Goal: Information Seeking & Learning: Learn about a topic

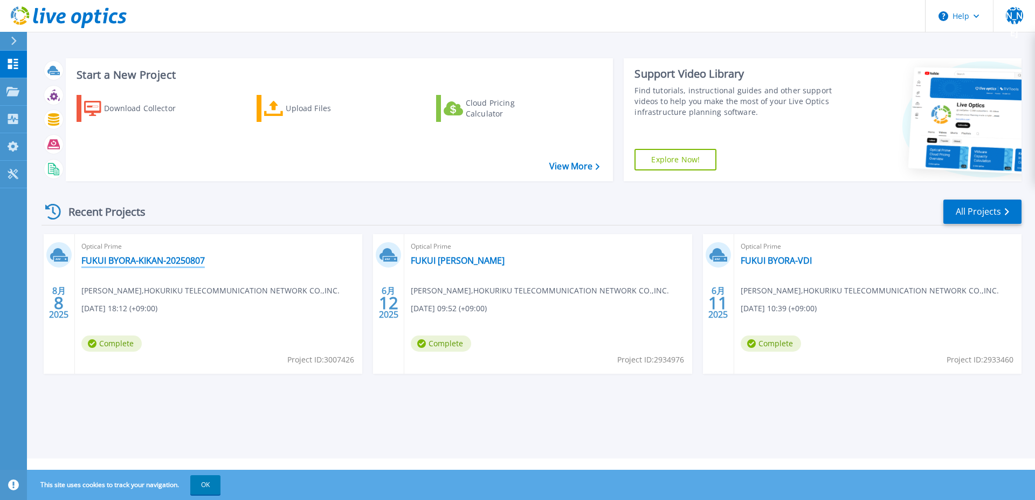
click at [197, 262] on link "FUKUI BYORA-KIKAN-20250807" at bounding box center [143, 260] width 124 height 11
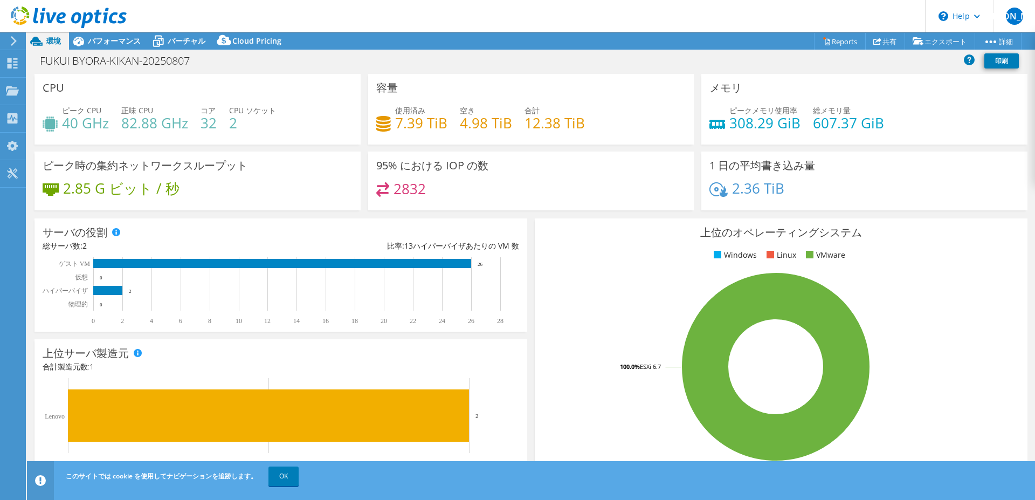
select select "[GEOGRAPHIC_DATA]"
select select "JPY"
click at [111, 40] on span "パフォーマンス" at bounding box center [114, 41] width 53 height 10
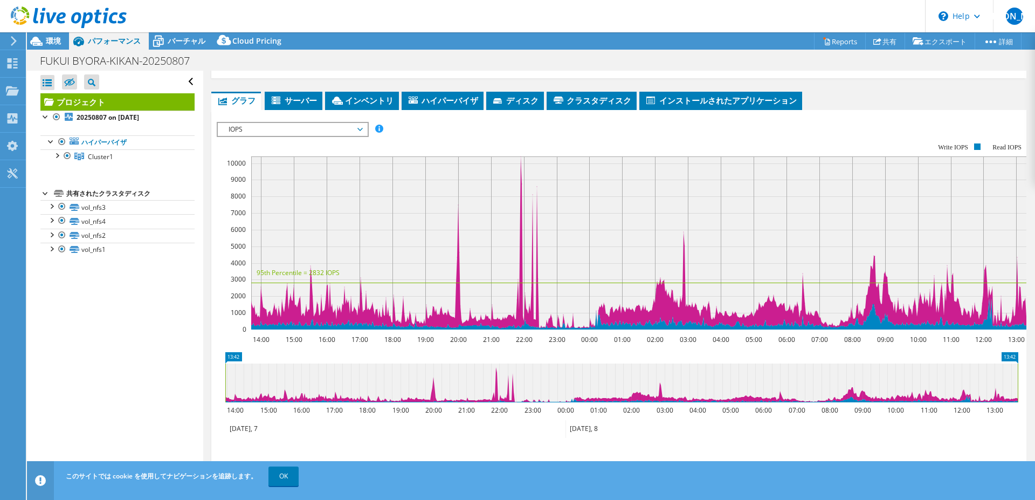
scroll to position [277, 0]
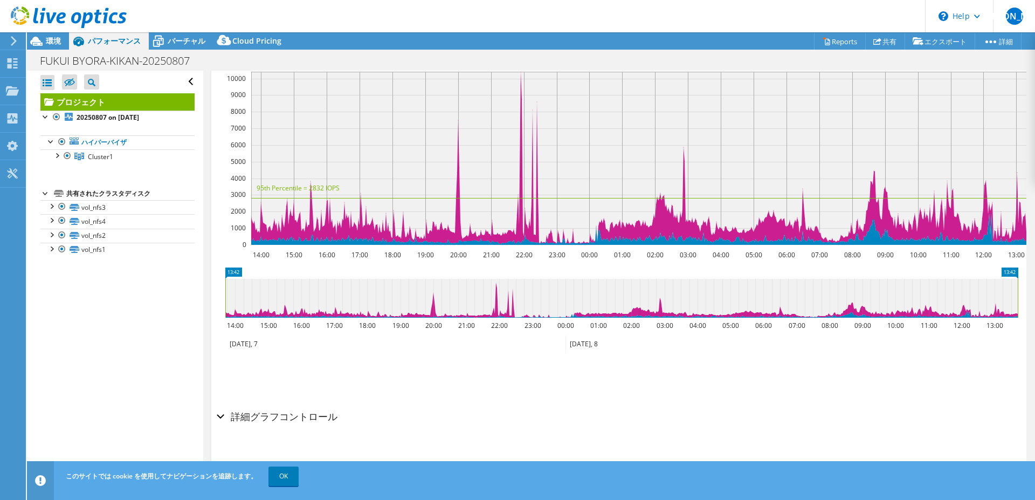
click at [279, 414] on h2 "詳細グラフコントロール" at bounding box center [277, 417] width 121 height 22
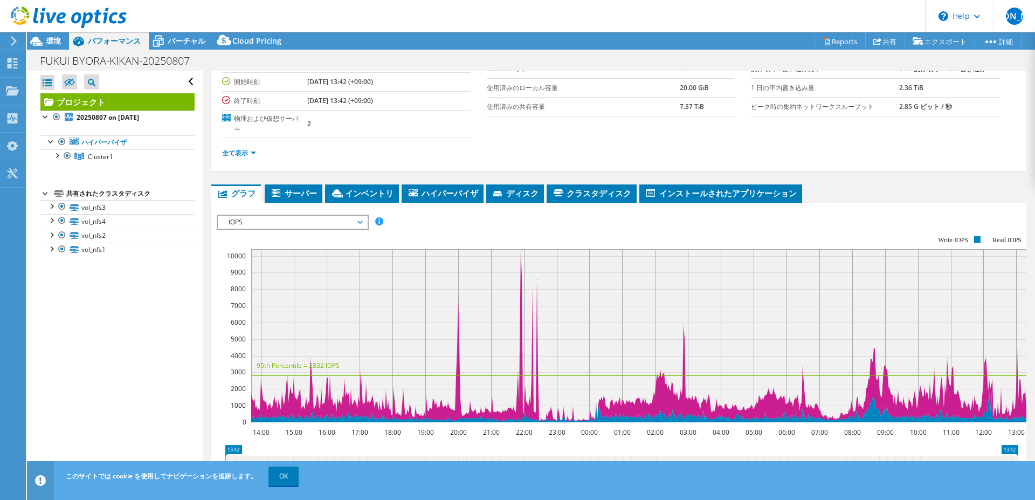
scroll to position [0, 0]
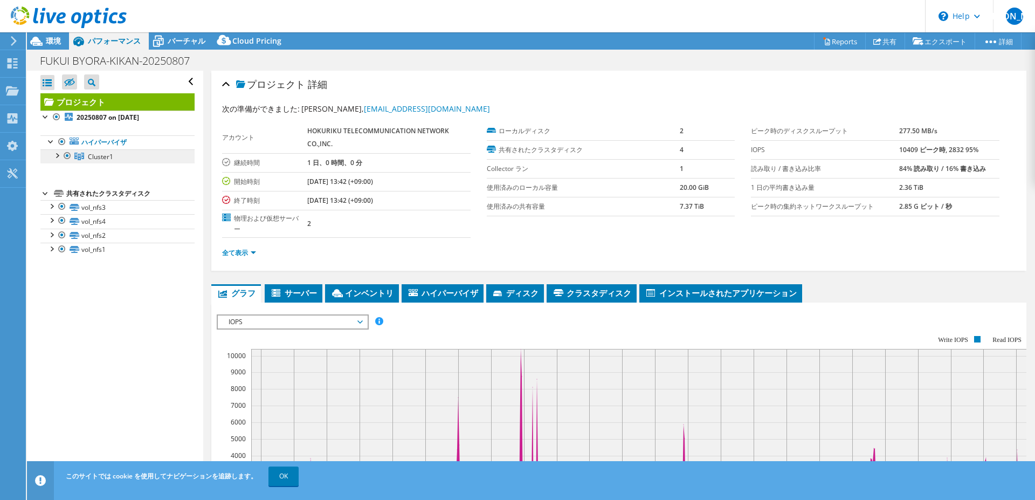
click at [117, 153] on link "Cluster1" at bounding box center [117, 156] width 154 height 14
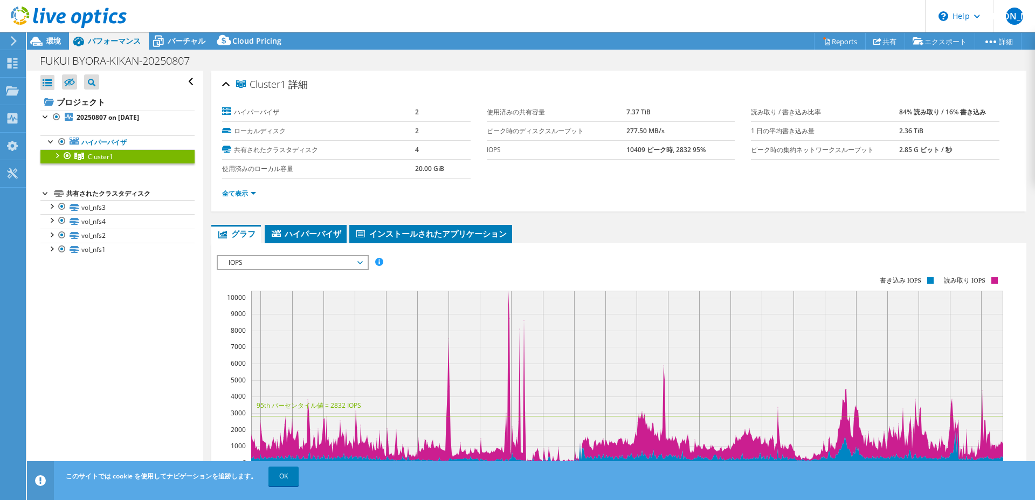
scroll to position [19, 0]
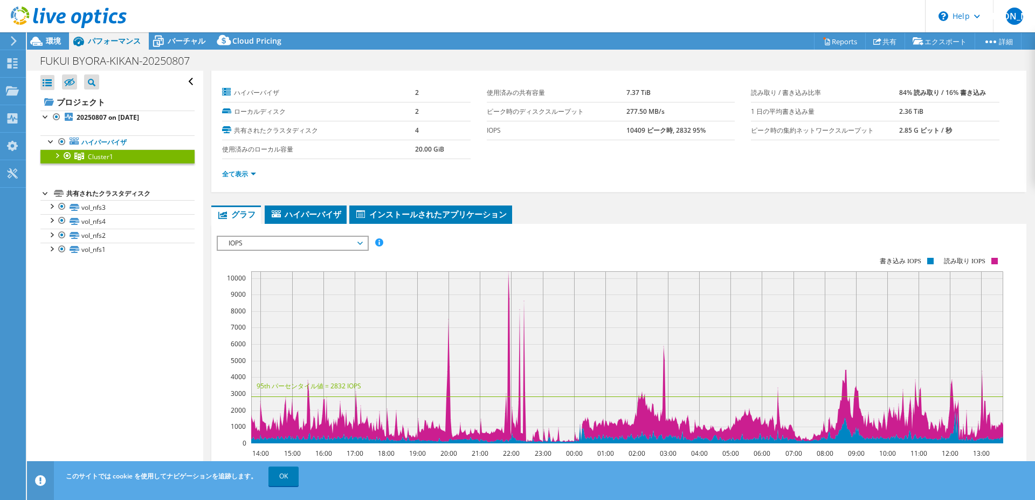
click at [326, 257] on rect at bounding box center [610, 350] width 787 height 216
click at [359, 247] on span "IOPS" at bounding box center [292, 243] width 139 height 13
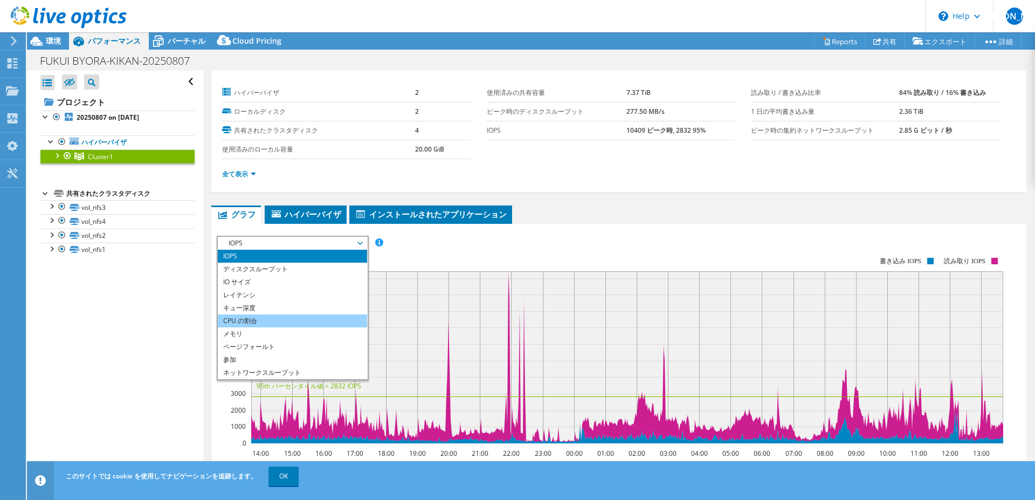
click at [243, 325] on li "CPU の割合" at bounding box center [292, 320] width 149 height 13
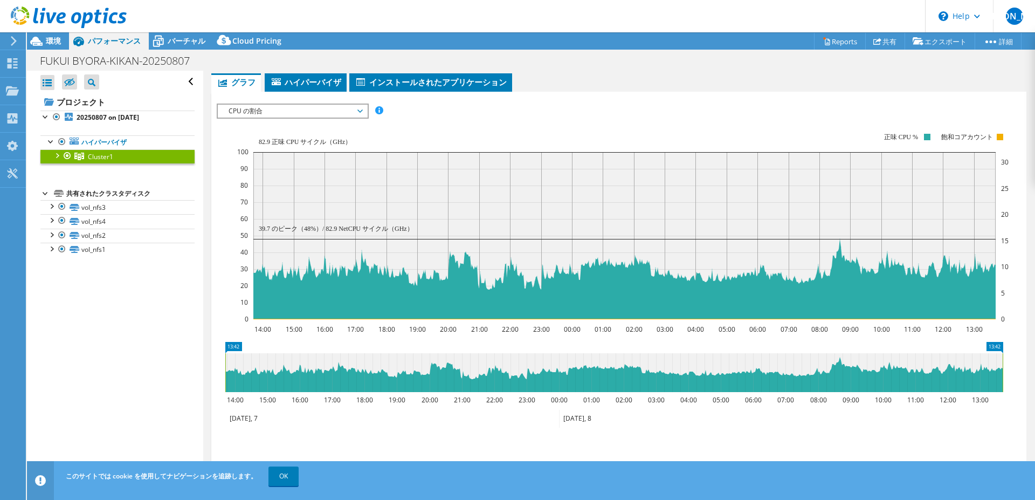
scroll to position [159, 0]
